Goal: Information Seeking & Learning: Learn about a topic

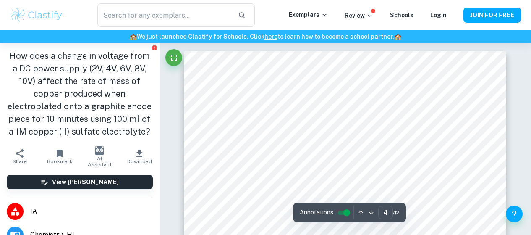
scroll to position [1594, 0]
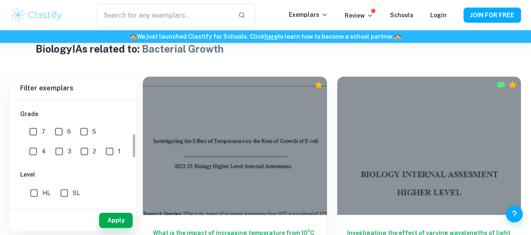
scroll to position [139, 0]
click at [101, 149] on input "1" at bounding box center [109, 150] width 17 height 17
checkbox input "true"
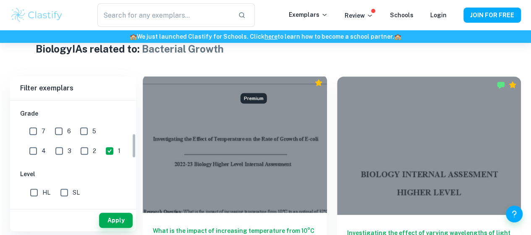
scroll to position [275, 0]
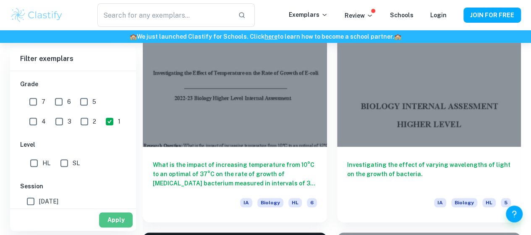
click at [115, 223] on button "Apply" at bounding box center [116, 219] width 34 height 15
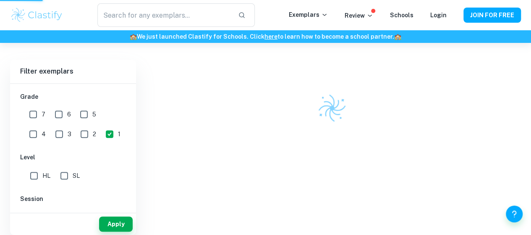
scroll to position [219, 0]
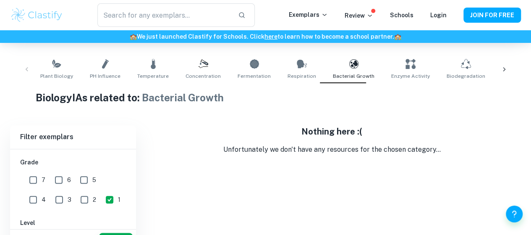
scroll to position [174, 0]
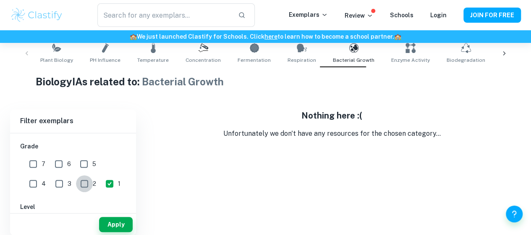
click at [76, 182] on input "2" at bounding box center [84, 183] width 17 height 17
checkbox input "true"
click at [101, 179] on input "1" at bounding box center [109, 183] width 17 height 17
checkbox input "false"
click at [51, 180] on input "3" at bounding box center [59, 183] width 17 height 17
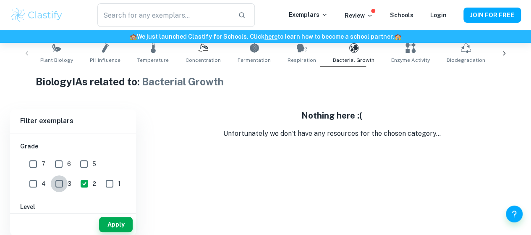
checkbox input "true"
click at [42, 175] on input "4" at bounding box center [33, 183] width 17 height 17
checkbox input "true"
click at [113, 228] on button "Apply" at bounding box center [116, 224] width 34 height 15
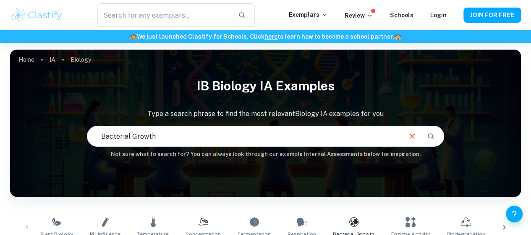
scroll to position [248, 0]
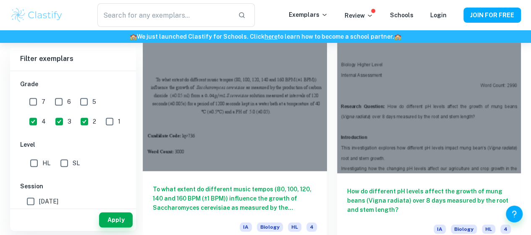
click at [184, 184] on h6 "To what extent do different music tempos (80, 100, 120, 140 and 160 BPM (±1 BPM…" at bounding box center [235, 198] width 164 height 28
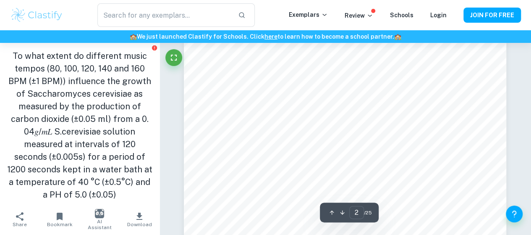
scroll to position [599, 0]
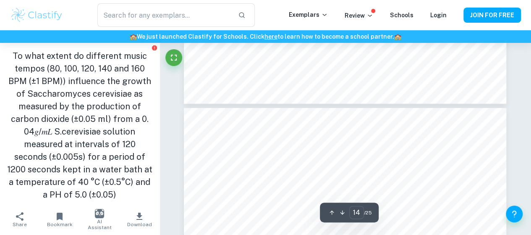
type input "13"
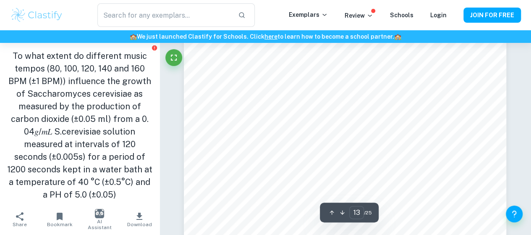
scroll to position [5818, 0]
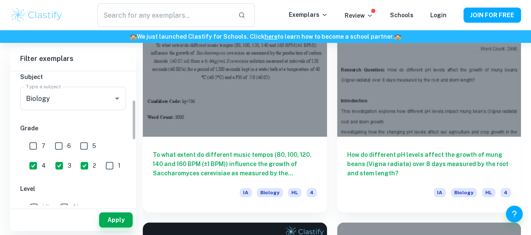
scroll to position [96, 0]
click at [42, 157] on input "4" at bounding box center [33, 165] width 17 height 17
checkbox input "false"
click at [93, 160] on span "2" at bounding box center [94, 164] width 3 height 9
click at [76, 160] on input "2" at bounding box center [84, 165] width 17 height 17
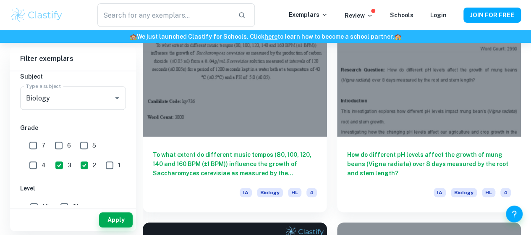
checkbox input "false"
click at [51, 162] on input "3" at bounding box center [59, 165] width 17 height 17
checkbox input "false"
click at [34, 146] on input "7" at bounding box center [33, 145] width 17 height 17
checkbox input "true"
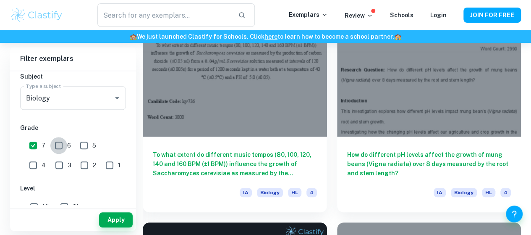
click at [58, 148] on input "6" at bounding box center [58, 145] width 17 height 17
checkbox input "true"
click at [116, 223] on button "Apply" at bounding box center [116, 219] width 34 height 15
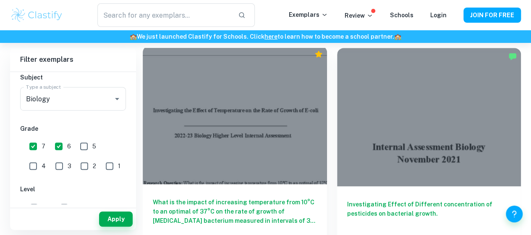
scroll to position [235, 0]
click at [220, 198] on h6 "What is the impact of increasing temperature from 10°C to an optimal of 37°C on…" at bounding box center [235, 212] width 164 height 28
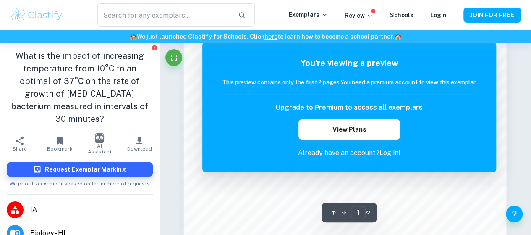
scroll to position [513, 0]
click at [389, 152] on link "Log in!" at bounding box center [390, 153] width 21 height 8
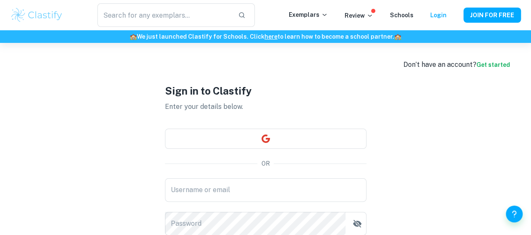
scroll to position [66, 0]
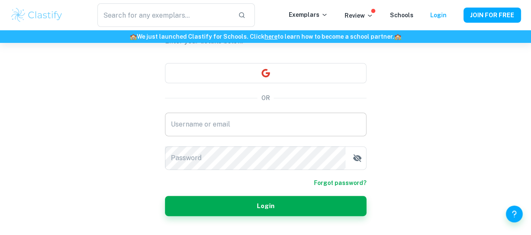
click at [235, 122] on input "Username or email" at bounding box center [266, 125] width 202 height 24
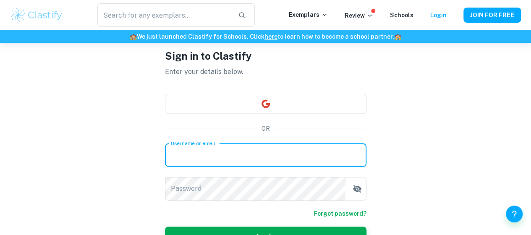
scroll to position [34, 0]
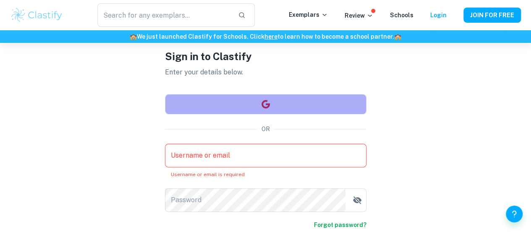
click at [259, 96] on button "button" at bounding box center [266, 104] width 202 height 20
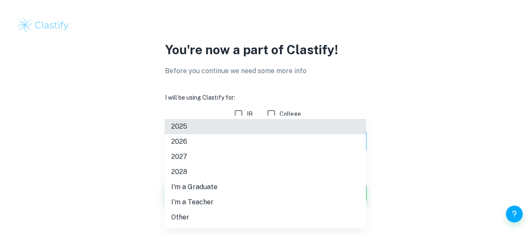
click at [273, 149] on body "We value your privacy We use cookies to enhance your browsing experience, serve…" at bounding box center [265, 117] width 531 height 235
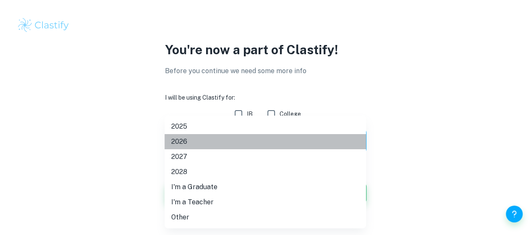
click at [239, 143] on li "2026" at bounding box center [266, 141] width 202 height 15
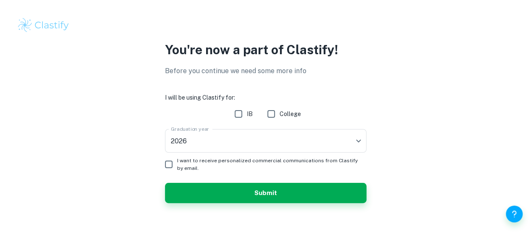
click at [240, 113] on input "IB" at bounding box center [238, 113] width 17 height 17
checkbox input "true"
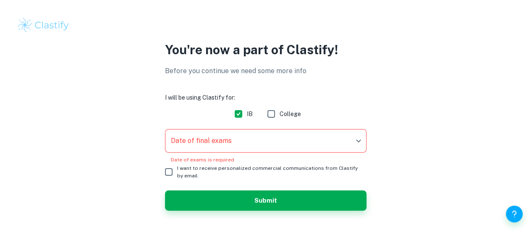
click at [250, 136] on body "We value your privacy We use cookies to enhance your browsing experience, serve…" at bounding box center [265, 117] width 531 height 235
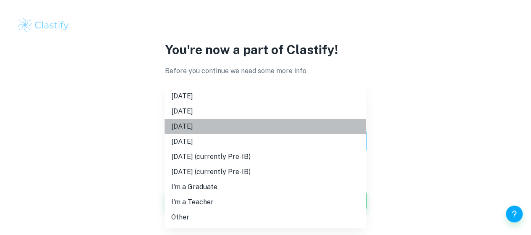
click at [231, 121] on li "[DATE]" at bounding box center [266, 126] width 202 height 15
type input "M26"
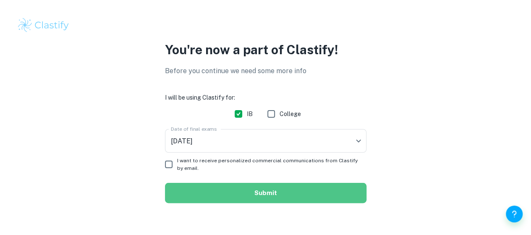
click at [234, 189] on button "Submit" at bounding box center [266, 193] width 202 height 20
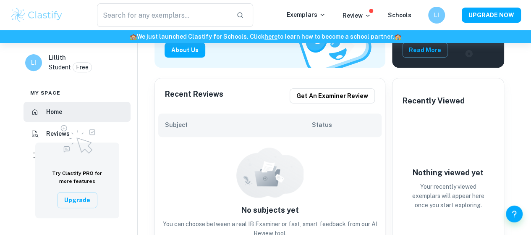
scroll to position [138, 0]
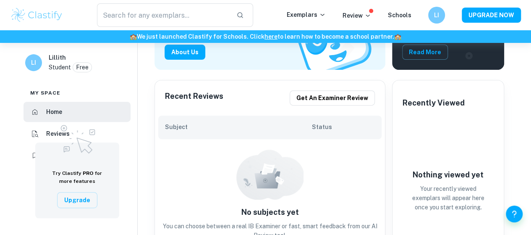
click at [224, 137] on div "Subject Status" at bounding box center [269, 128] width 223 height 24
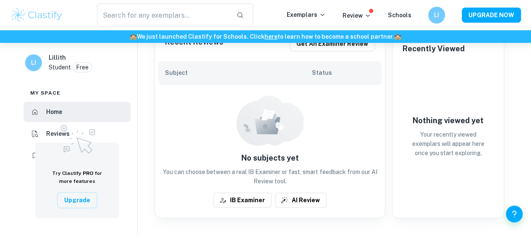
scroll to position [0, 0]
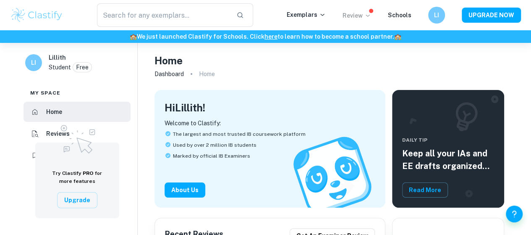
click at [365, 13] on p "Review" at bounding box center [357, 15] width 29 height 9
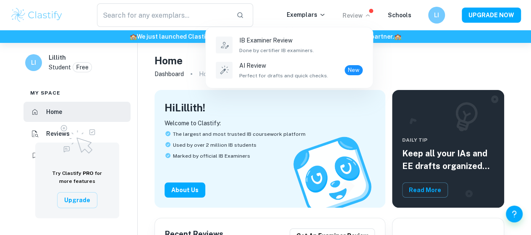
click at [315, 16] on div at bounding box center [265, 117] width 531 height 235
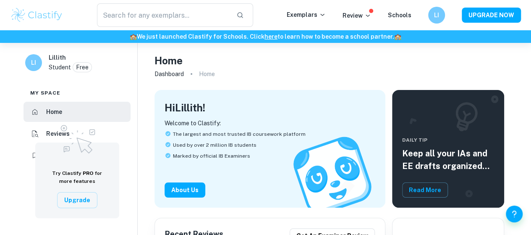
click at [315, 16] on p "Exemplars" at bounding box center [306, 14] width 39 height 9
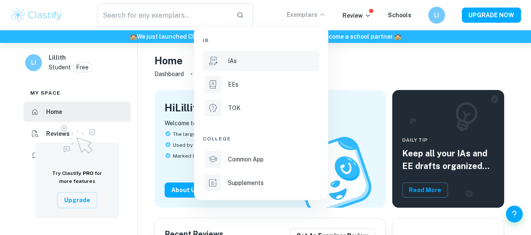
click at [259, 57] on div "IAs" at bounding box center [273, 60] width 90 height 9
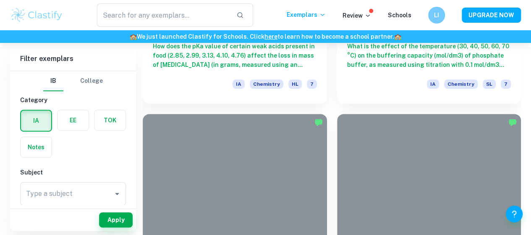
scroll to position [3125, 0]
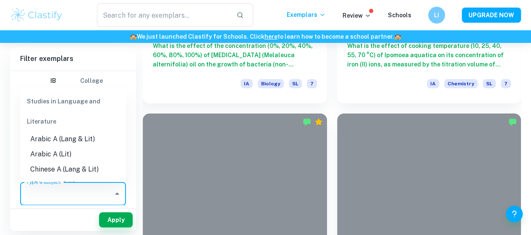
click at [69, 194] on input "Type a subject" at bounding box center [67, 194] width 86 height 16
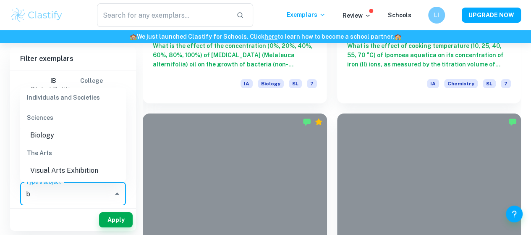
scroll to position [0, 0]
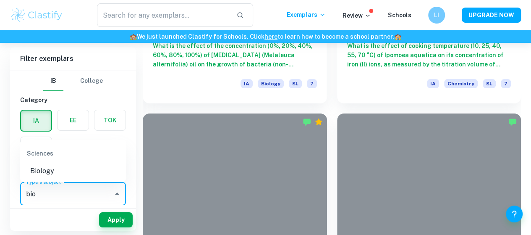
click at [47, 165] on li "Biology" at bounding box center [73, 170] width 106 height 15
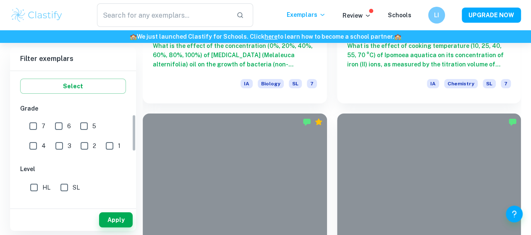
scroll to position [158, 0]
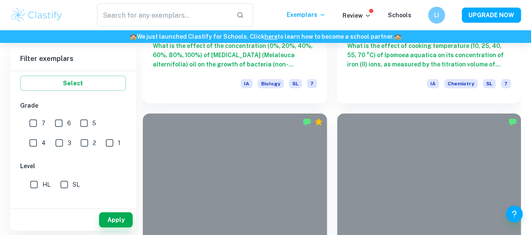
type input "Biology"
click at [41, 121] on input "7" at bounding box center [33, 123] width 17 height 17
checkbox input "true"
click at [64, 120] on input "6" at bounding box center [58, 123] width 17 height 17
checkbox input "true"
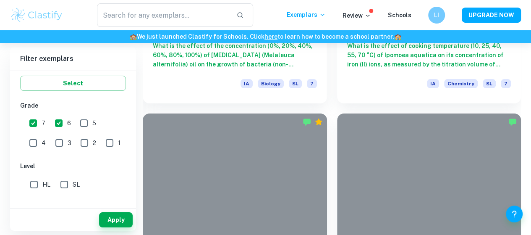
click at [39, 180] on input "HL" at bounding box center [34, 184] width 17 height 17
checkbox input "true"
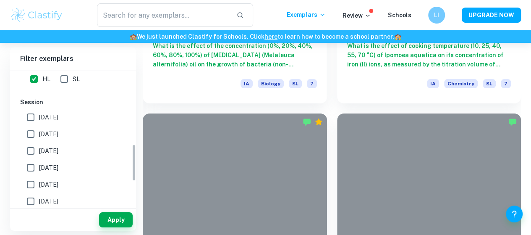
scroll to position [278, 0]
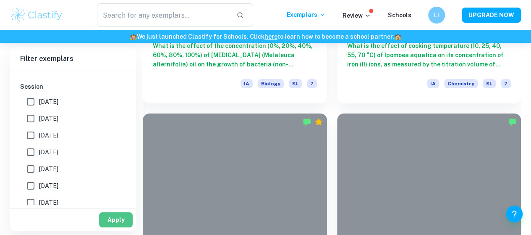
click at [113, 218] on button "Apply" at bounding box center [116, 219] width 34 height 15
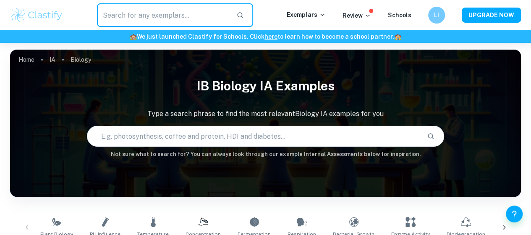
click at [179, 5] on input "text" at bounding box center [163, 15] width 133 height 24
type input "b"
type input "e coli"
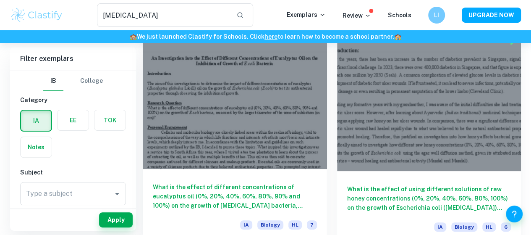
scroll to position [45, 0]
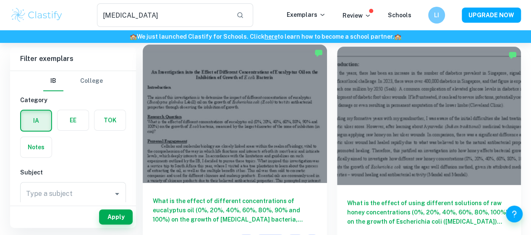
click at [181, 183] on div "What is the effect of different concentrations of eucalyptus oil (0%, 20%, 40%,…" at bounding box center [235, 221] width 184 height 76
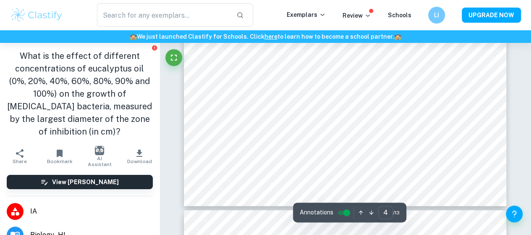
scroll to position [1785, 0]
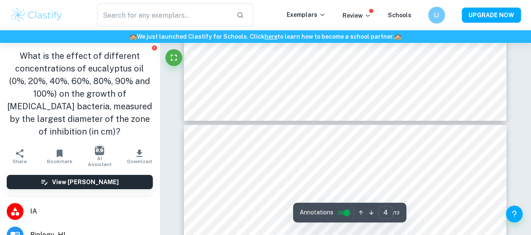
type input "5"
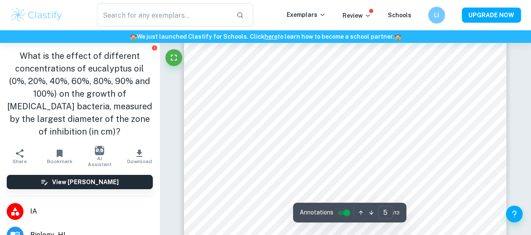
scroll to position [2096, 0]
